Goal: Task Accomplishment & Management: Manage account settings

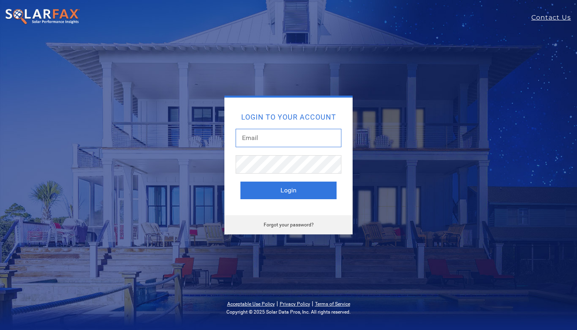
click at [278, 136] on input "text" at bounding box center [289, 138] width 106 height 18
type input "[EMAIL_ADDRESS][DOMAIN_NAME]"
click at [301, 193] on button "Login" at bounding box center [288, 191] width 96 height 18
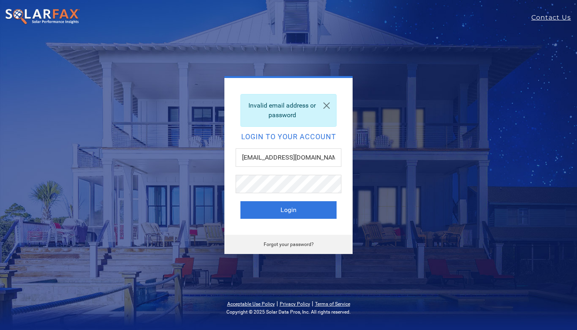
click at [296, 211] on button "Login" at bounding box center [288, 210] width 96 height 18
